Goal: Task Accomplishment & Management: Manage account settings

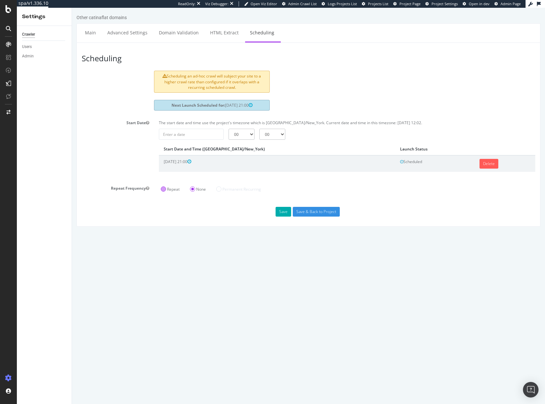
click at [164, 189] on label "Repeat" at bounding box center [170, 189] width 19 height 6
click at [72, 8] on input "Repeat" at bounding box center [72, 8] width 0 height 0
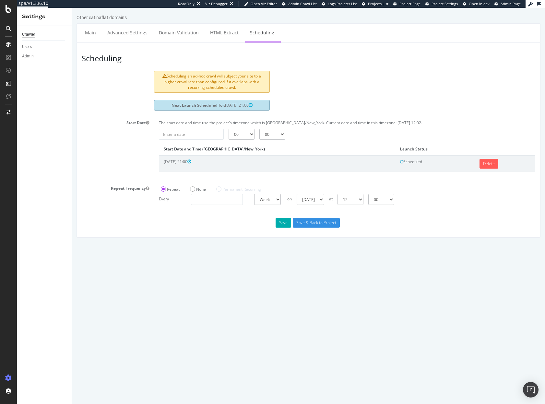
click at [249, 226] on div "Save Save & Back to Project" at bounding box center [308, 223] width 463 height 10
click at [364, 199] on select "00 01 02 03 04 05 06 07 08 09 10 11 12 13 14 15 16 17 18 19 20 21 22 23" at bounding box center [351, 199] width 26 height 11
select select "21"
click at [338, 194] on select "00 01 02 03 04 05 06 07 08 09 10 11 12 13 14 15 16 17 18 19 20 21 22 23" at bounding box center [351, 199] width 26 height 11
click at [283, 225] on button "Save" at bounding box center [284, 223] width 16 height 10
